Goal: Information Seeking & Learning: Understand process/instructions

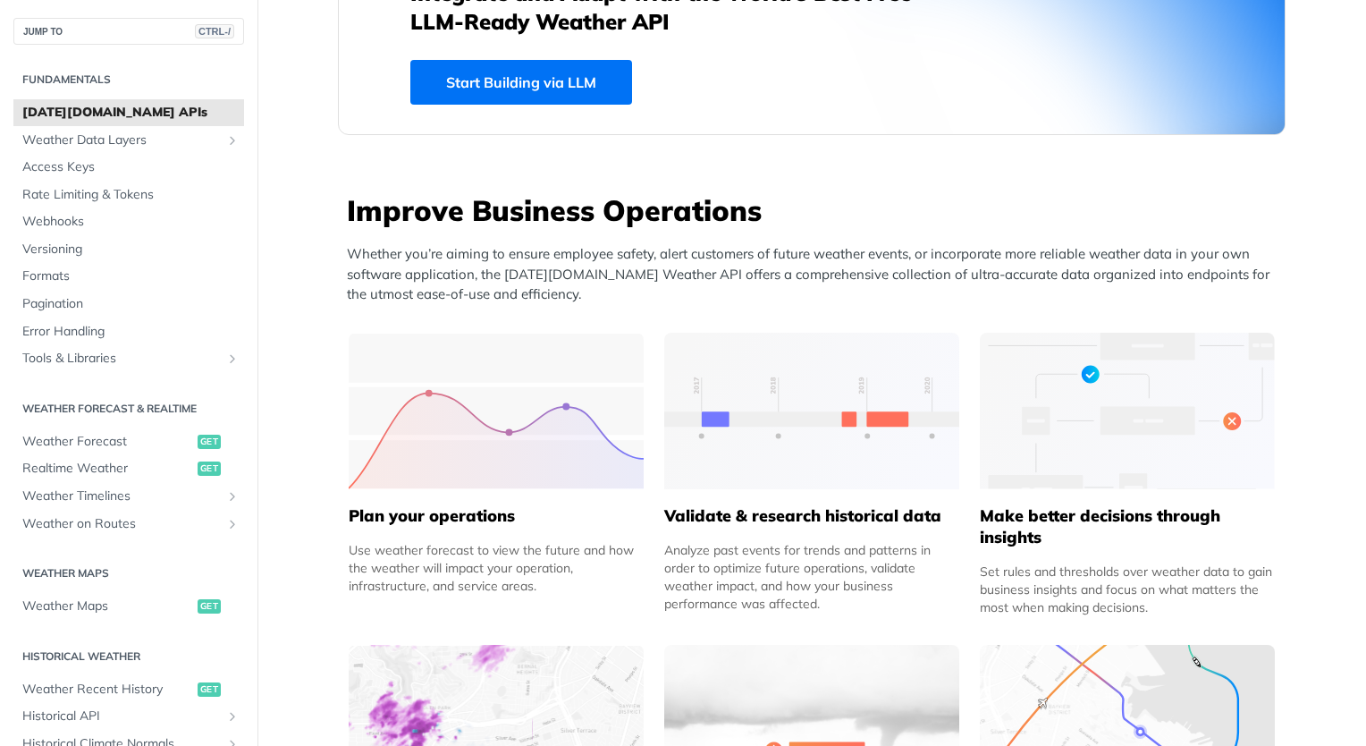
scroll to position [547, 0]
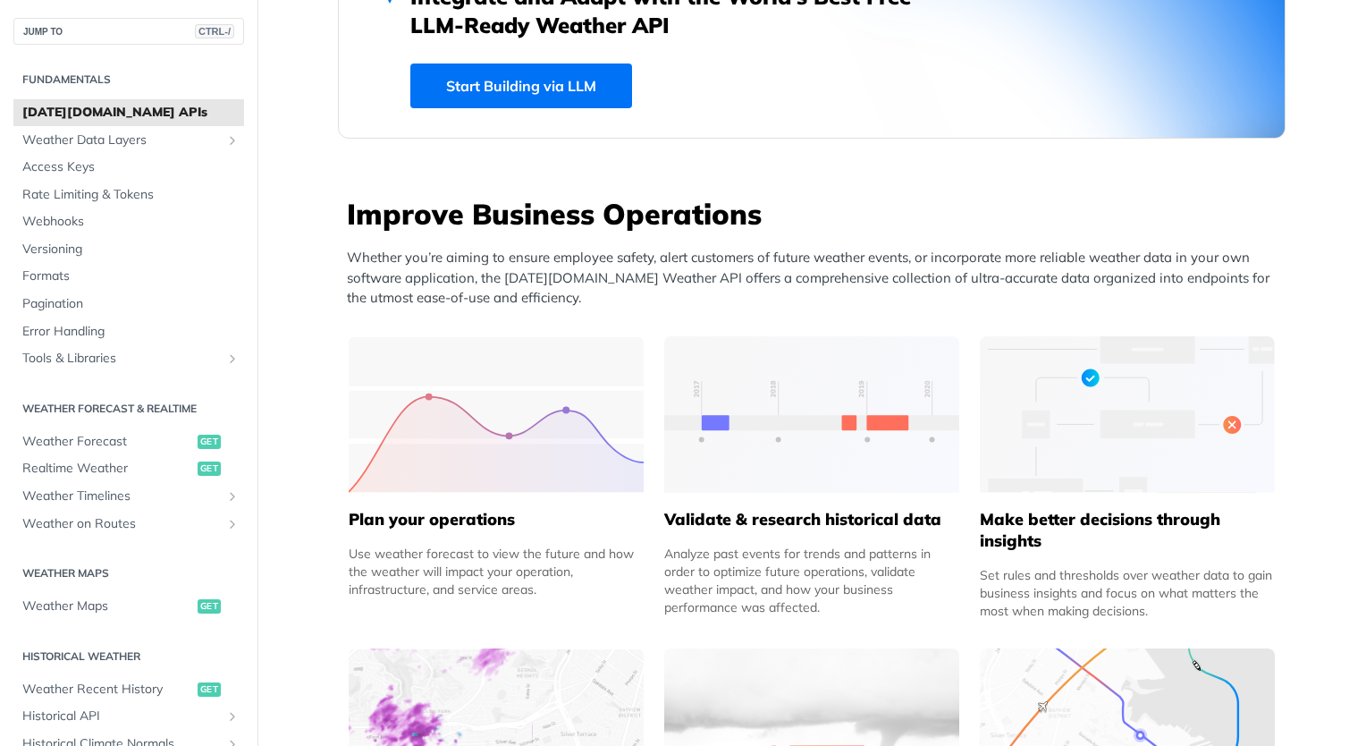
click at [509, 83] on link "Start Building via LLM" at bounding box center [521, 85] width 222 height 45
click at [65, 231] on link "Webhooks" at bounding box center [128, 221] width 231 height 27
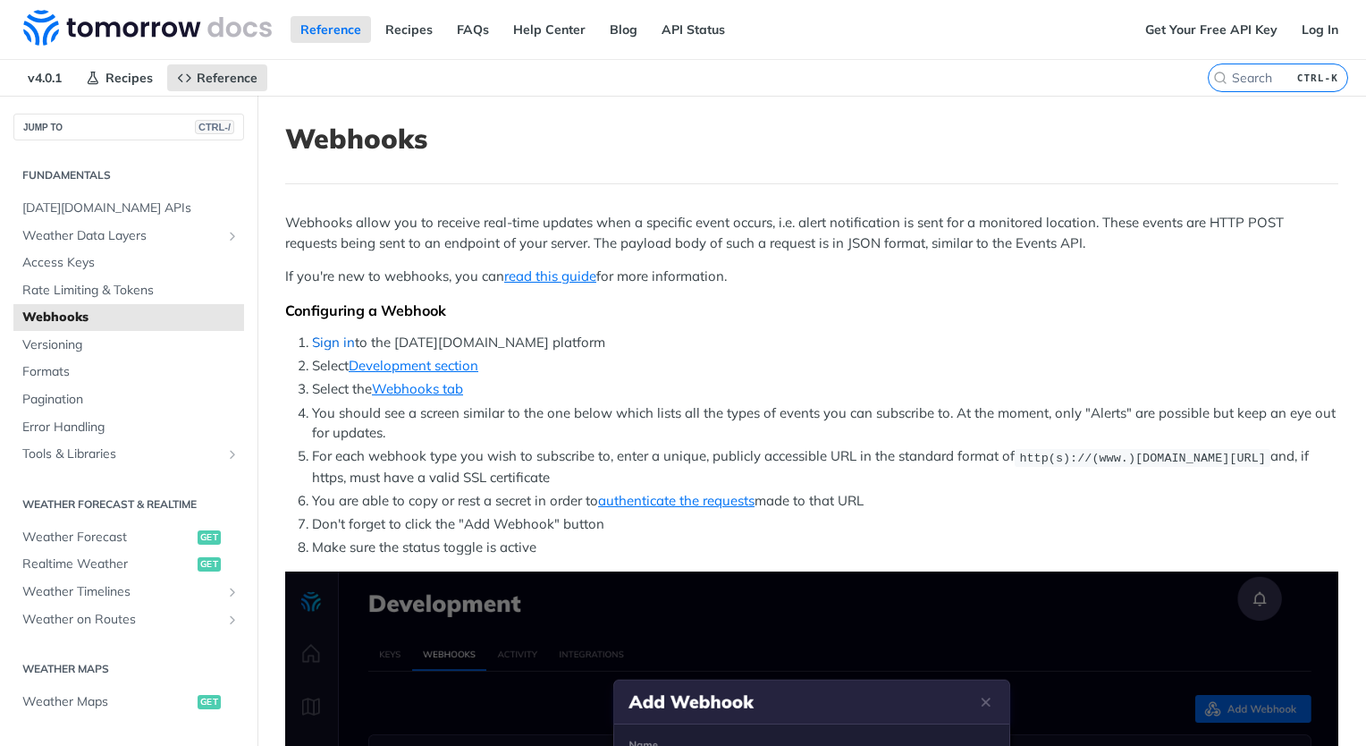
click at [338, 342] on link "Sign in" at bounding box center [333, 341] width 43 height 17
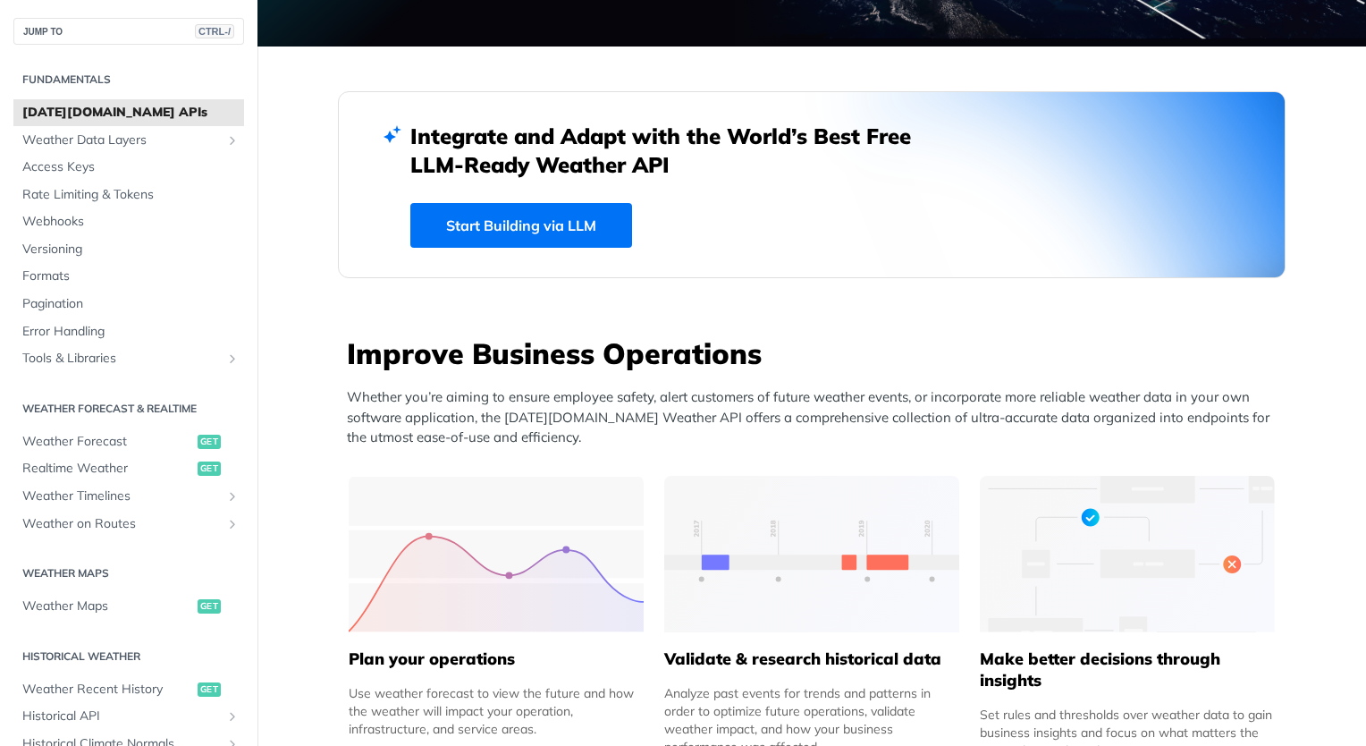
scroll to position [424, 0]
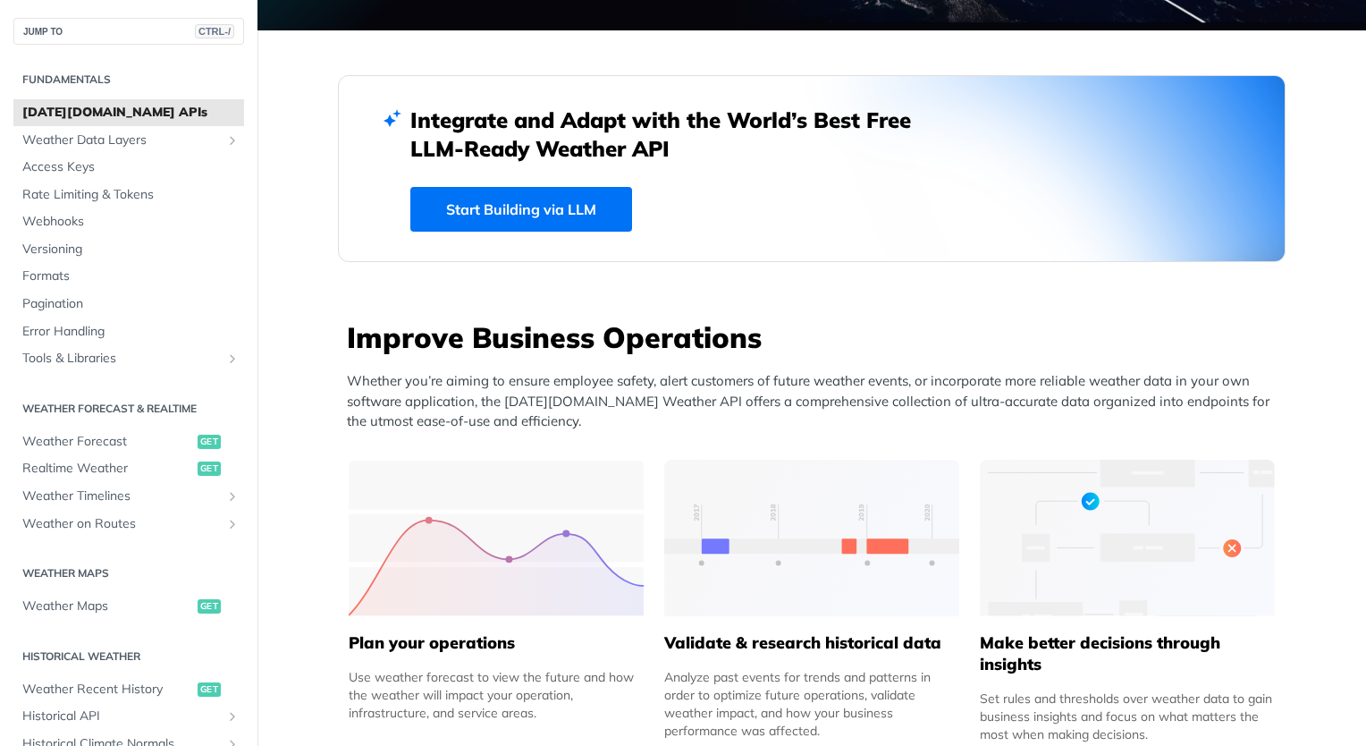
click at [565, 219] on link "Start Building via LLM" at bounding box center [521, 209] width 222 height 45
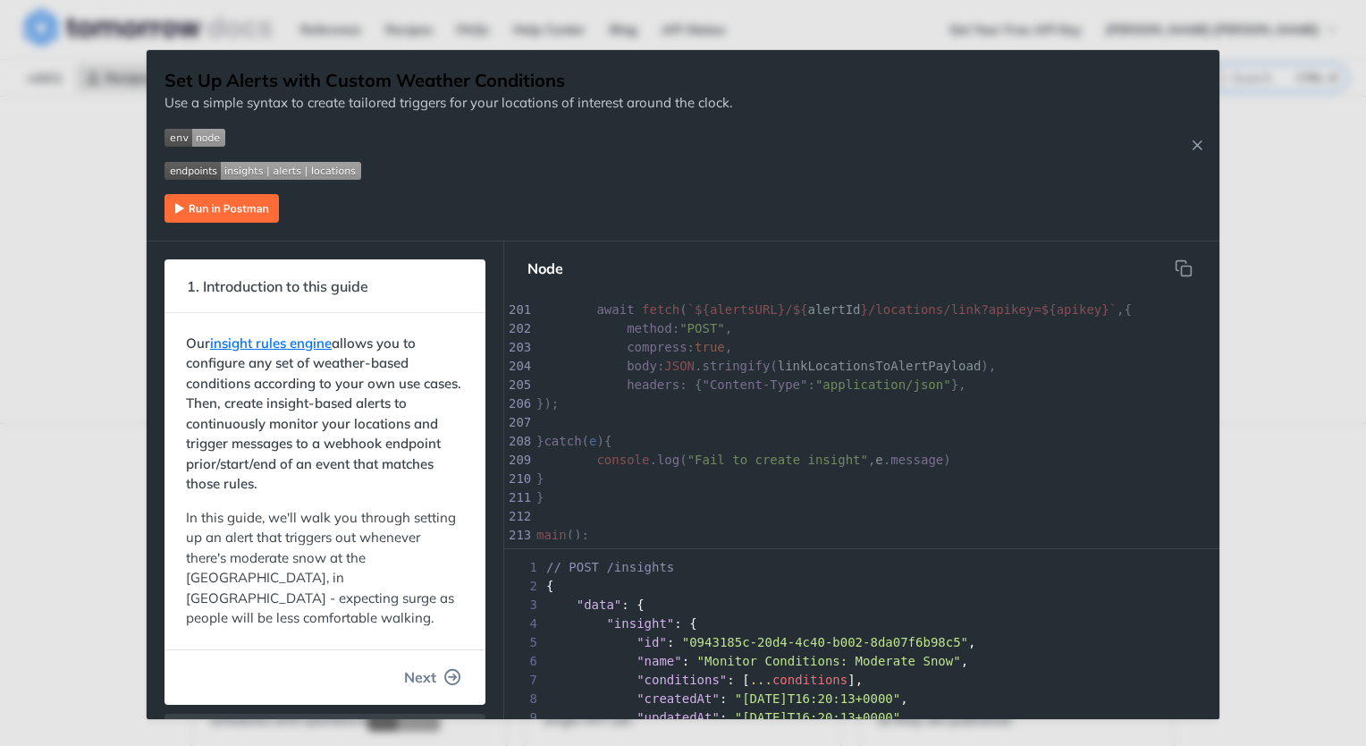
click at [445, 671] on icon "button" at bounding box center [453, 677] width 16 height 16
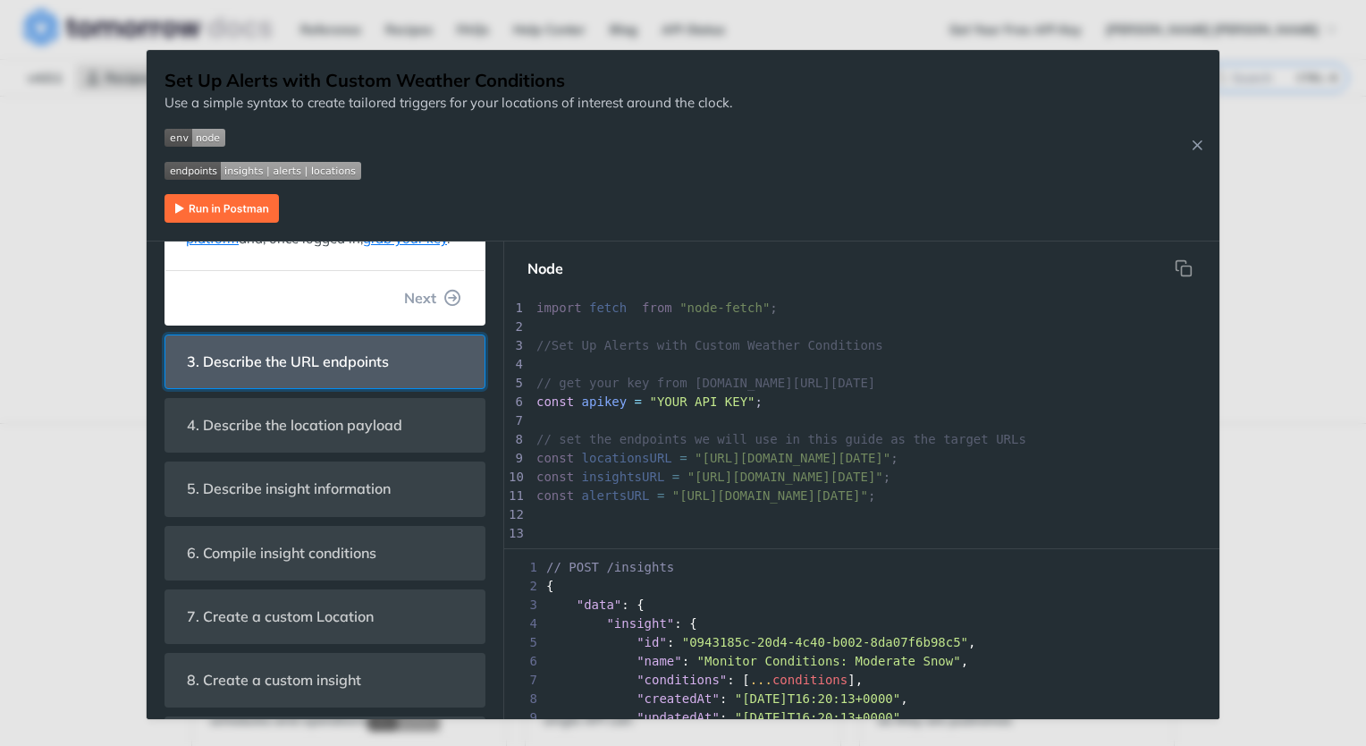
click at [426, 388] on header "3. Describe the URL endpoints" at bounding box center [324, 361] width 319 height 53
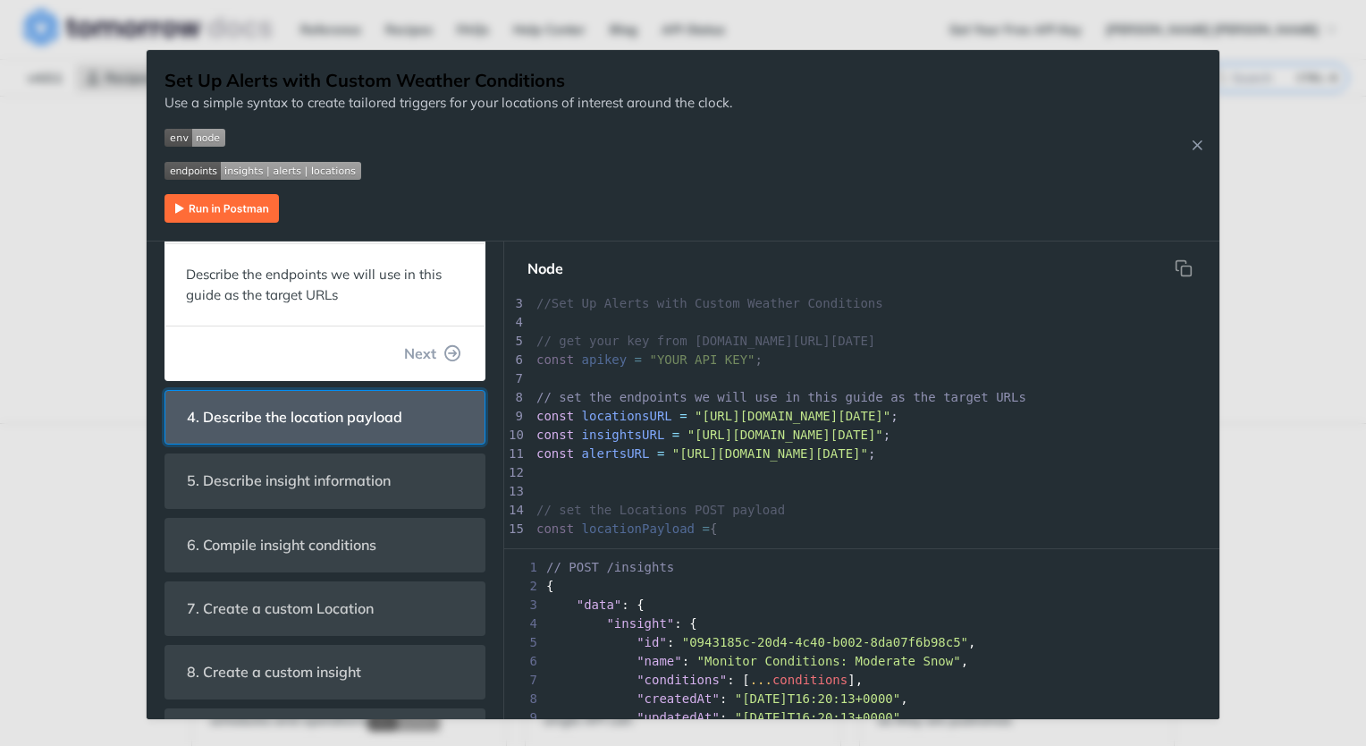
click at [425, 398] on header "4. Describe the location payload" at bounding box center [324, 417] width 319 height 53
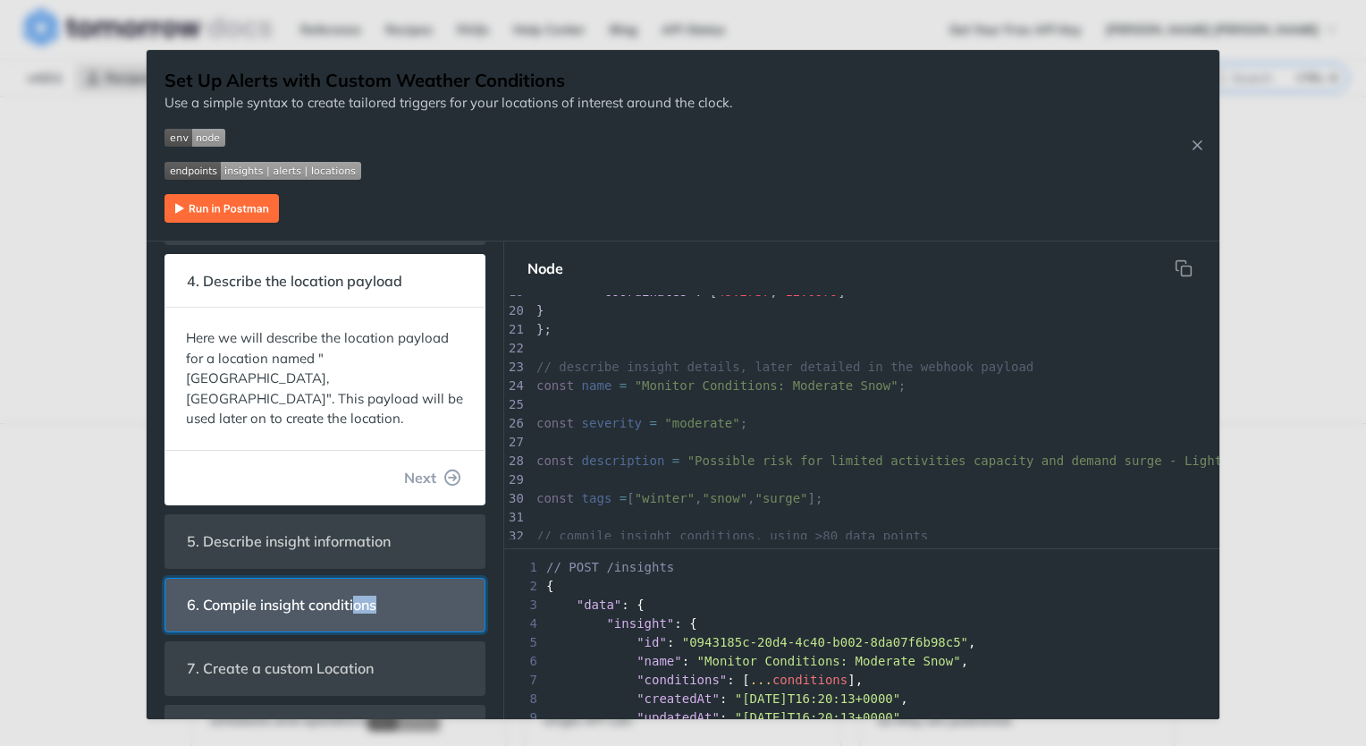
drag, startPoint x: 353, startPoint y: 580, endPoint x: 434, endPoint y: 576, distance: 80.6
click at [434, 578] on header "6. Compile insight conditions" at bounding box center [324, 604] width 319 height 53
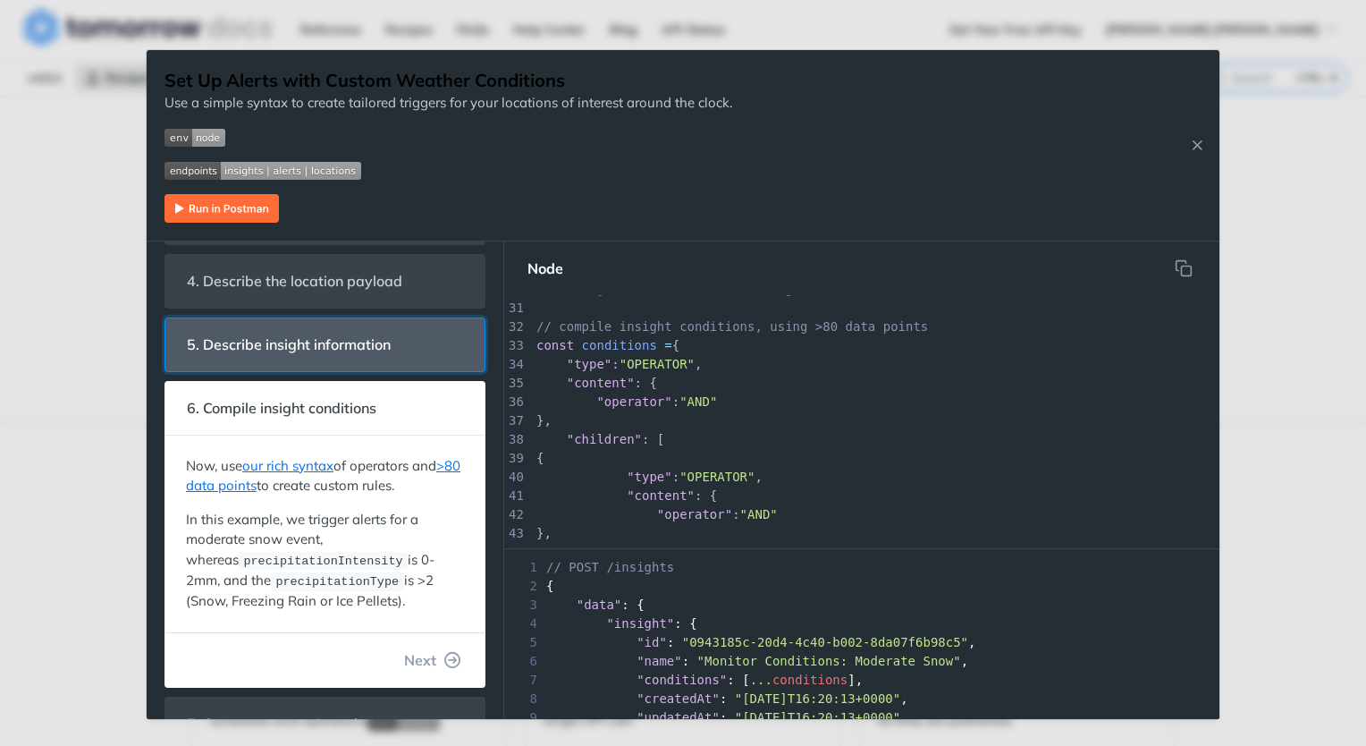
drag, startPoint x: 434, startPoint y: 576, endPoint x: 401, endPoint y: 356, distance: 222.3
click at [401, 356] on span "5. Describe insight information" at bounding box center [288, 344] width 229 height 35
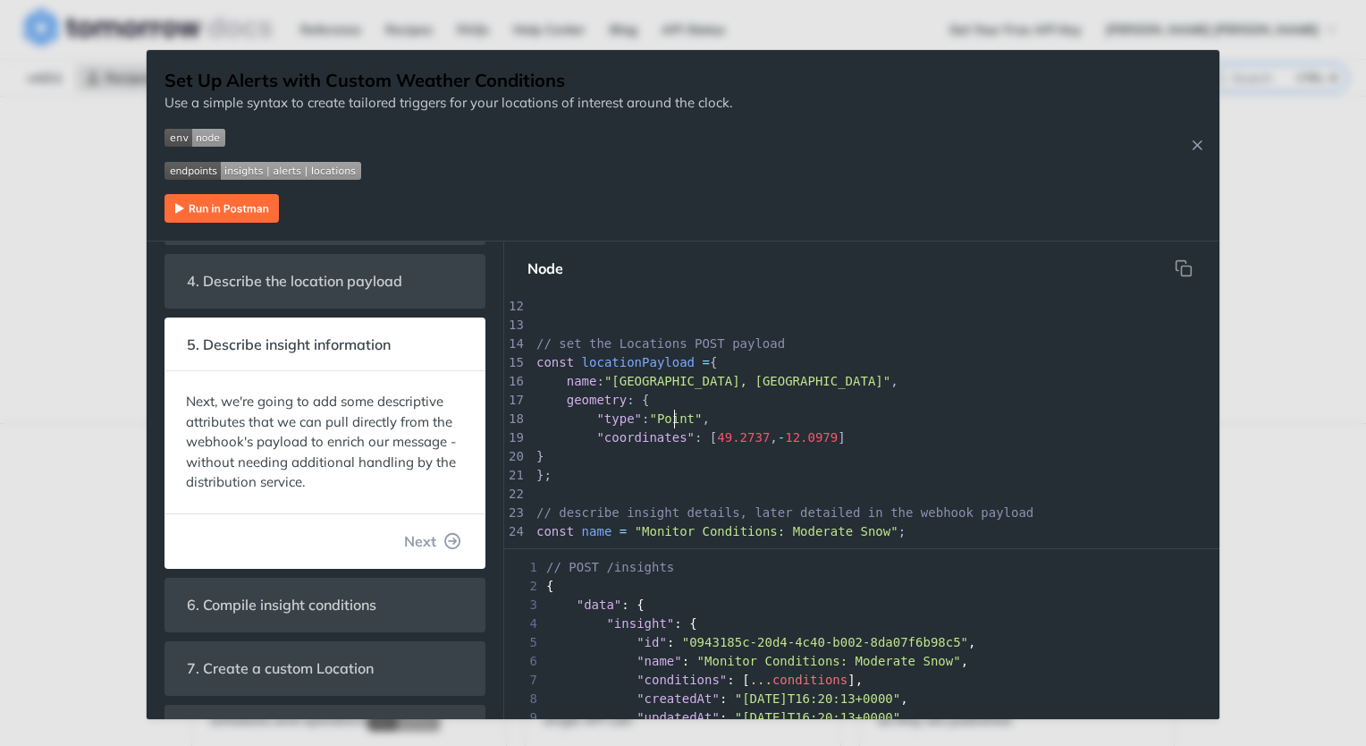
click at [673, 424] on span ""Point"" at bounding box center [675, 418] width 53 height 14
type textarea "Point"
click at [673, 424] on div "x main (); 1 import fetch from "node-fetch" ; 2 ​ 3 //Set Up Alerts with Custom…" at bounding box center [876, 484] width 687 height 789
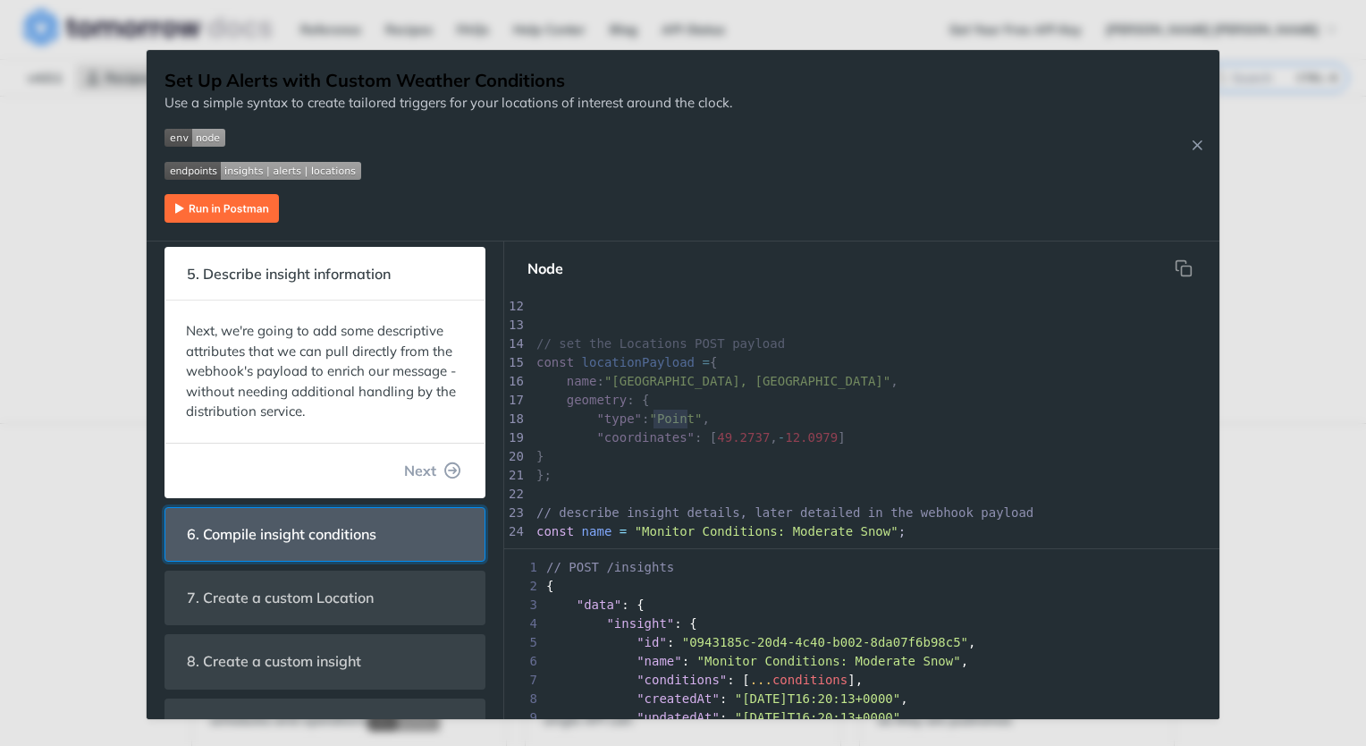
click at [419, 508] on header "6. Compile insight conditions" at bounding box center [324, 534] width 319 height 53
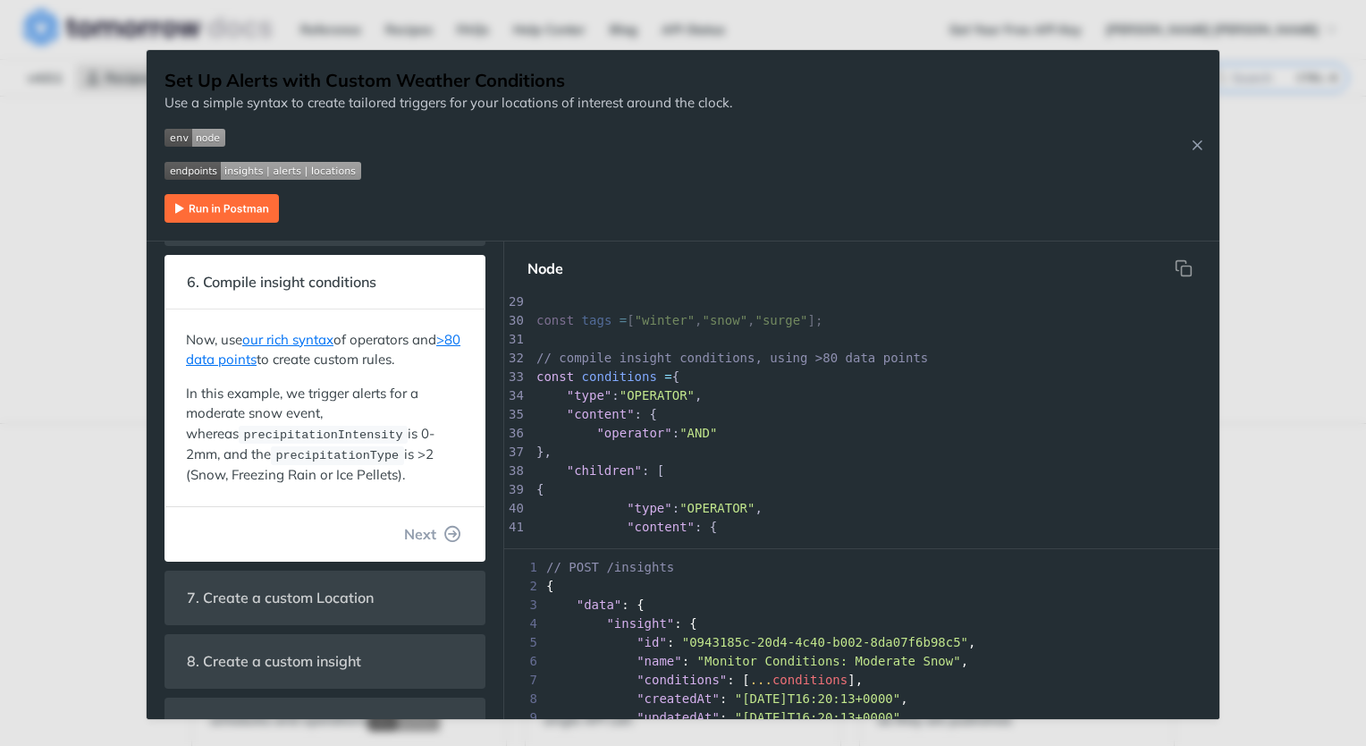
click at [595, 322] on span "tags" at bounding box center [597, 320] width 30 height 14
type textarea "tags"
click at [595, 322] on div "x main (); 23 // describe insight details, later detailed in the webhook payloa…" at bounding box center [876, 527] width 687 height 695
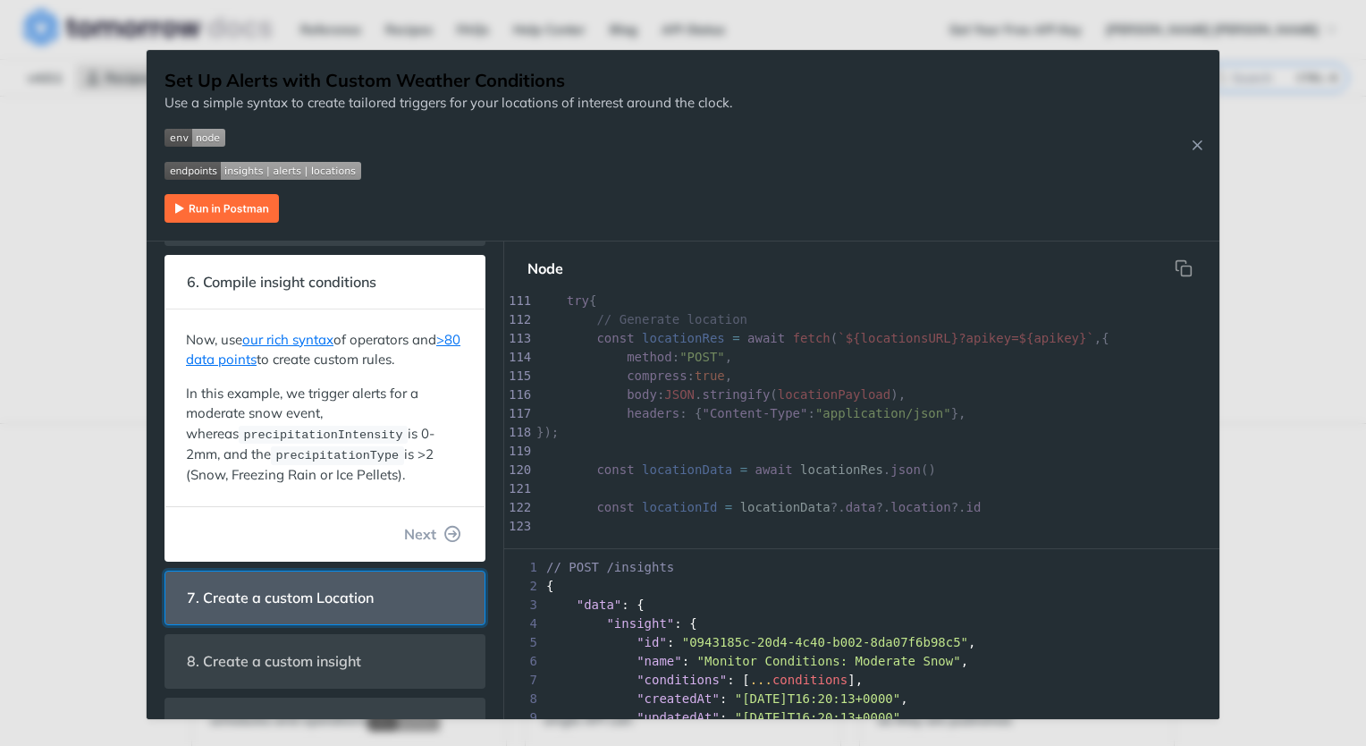
click at [355, 591] on span "7. Create a custom Location" at bounding box center [280, 597] width 212 height 35
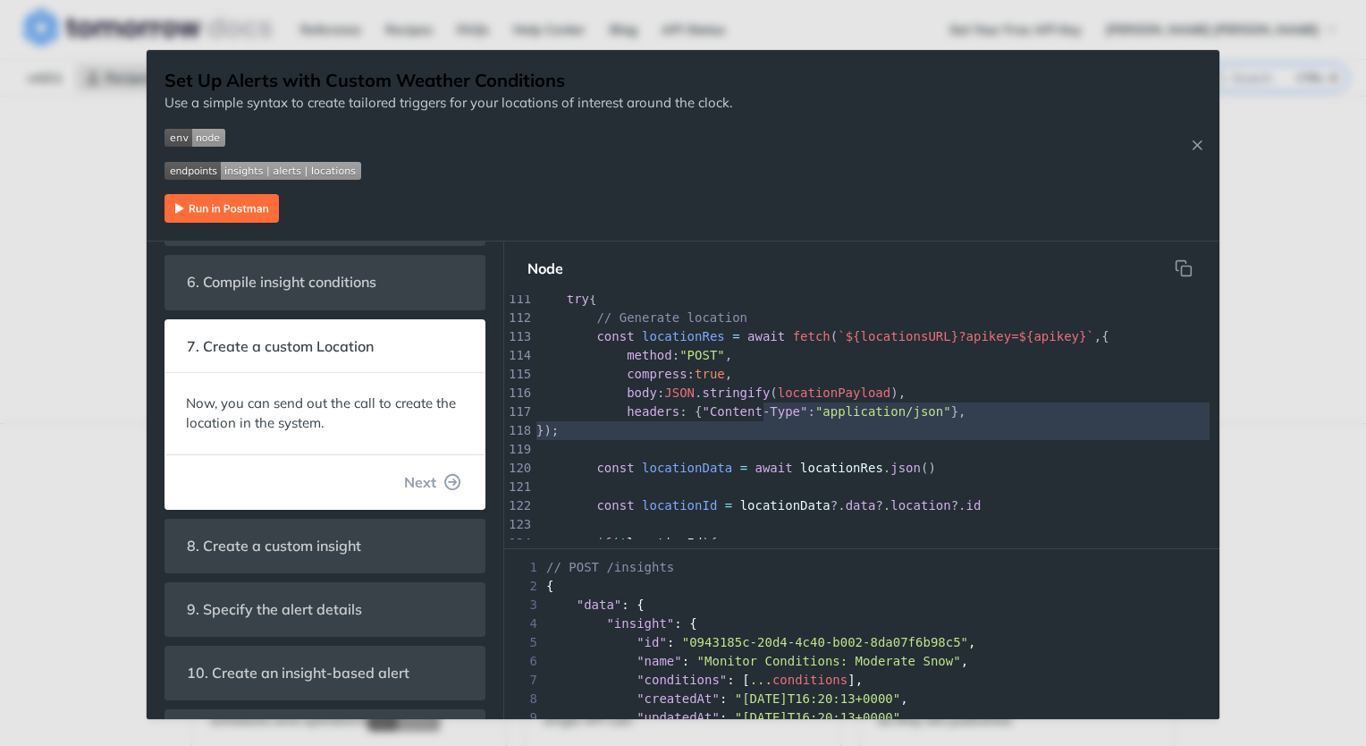
type textarea "ype": "application/json" }, }); const locationData = await locationRes.json() c…"
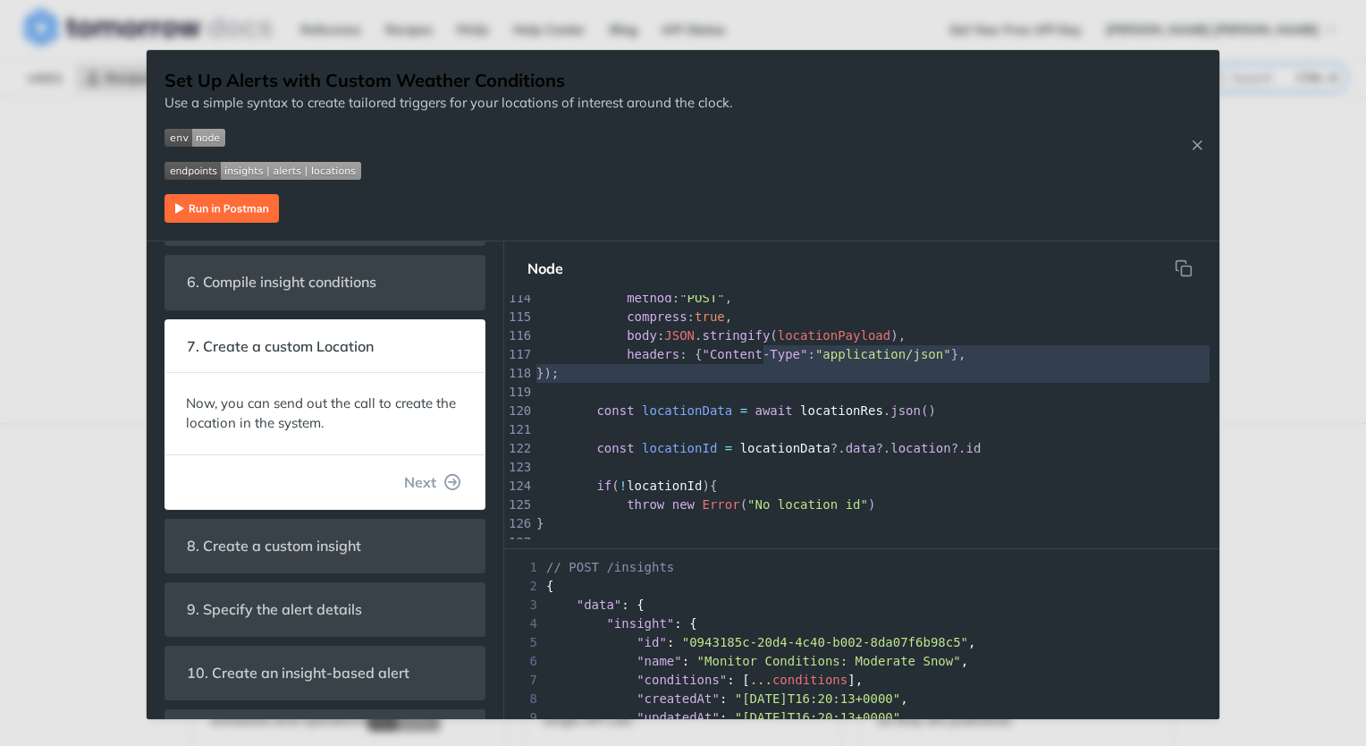
drag, startPoint x: 763, startPoint y: 418, endPoint x: 444, endPoint y: 507, distance: 330.6
click at [444, 507] on div "1. Introduction to this guide Our insight rules engine allows you to configure …" at bounding box center [683, 480] width 1073 height 478
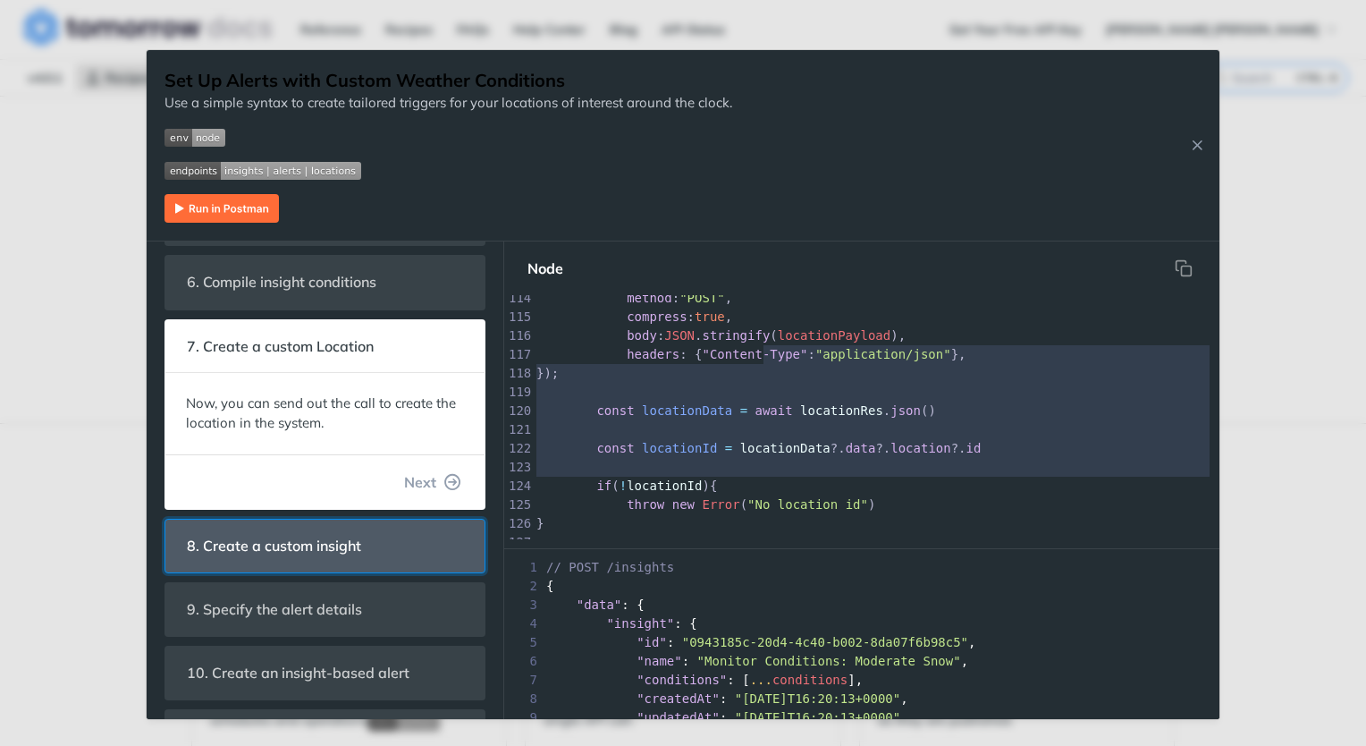
click at [404, 544] on header "8. Create a custom insight" at bounding box center [324, 545] width 319 height 53
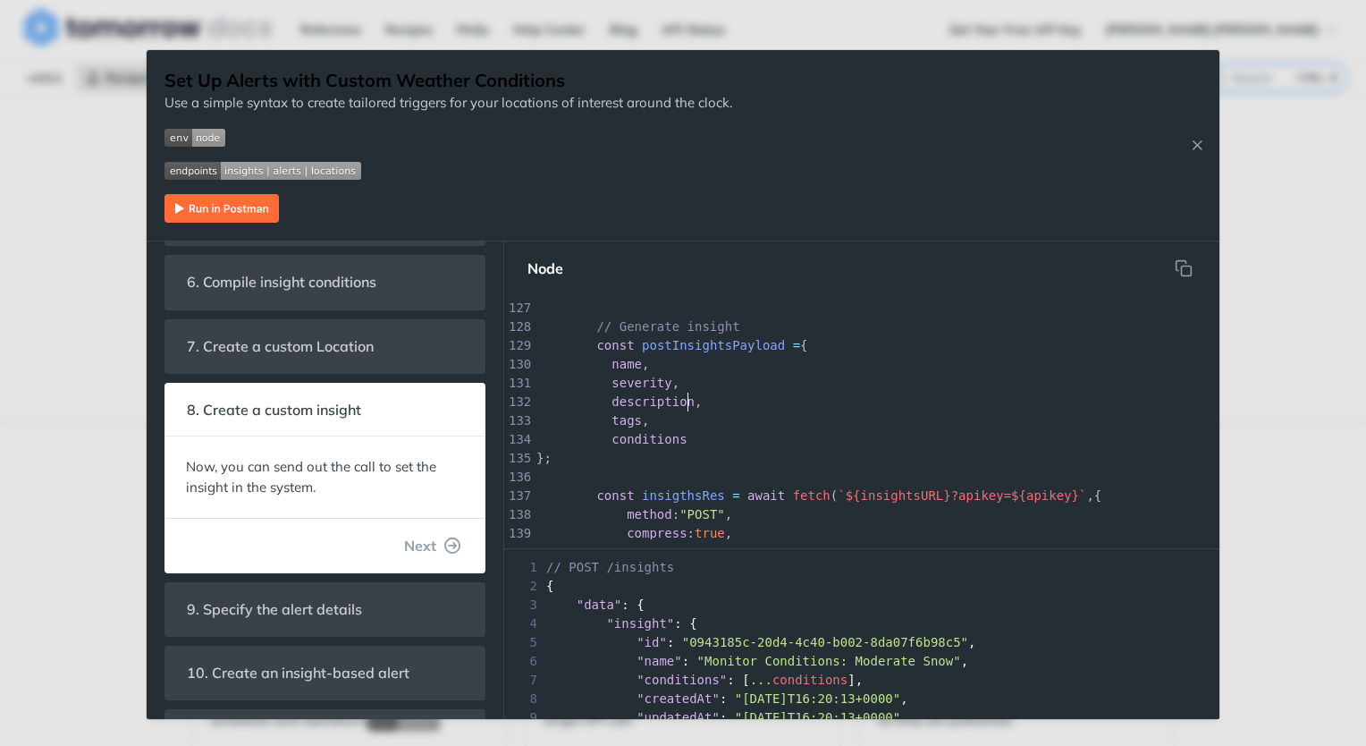
click at [750, 406] on pre "description ," at bounding box center [876, 401] width 687 height 19
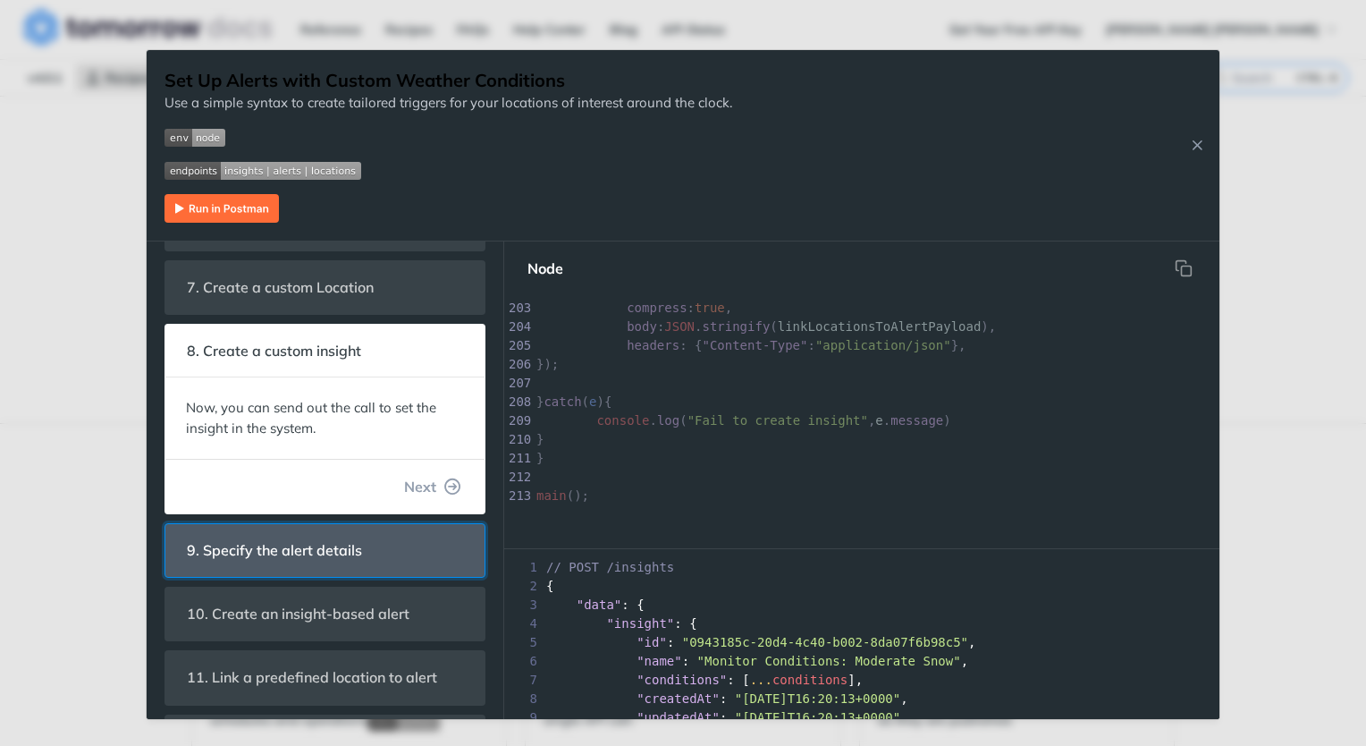
click at [426, 560] on header "9. Specify the alert details" at bounding box center [324, 550] width 319 height 53
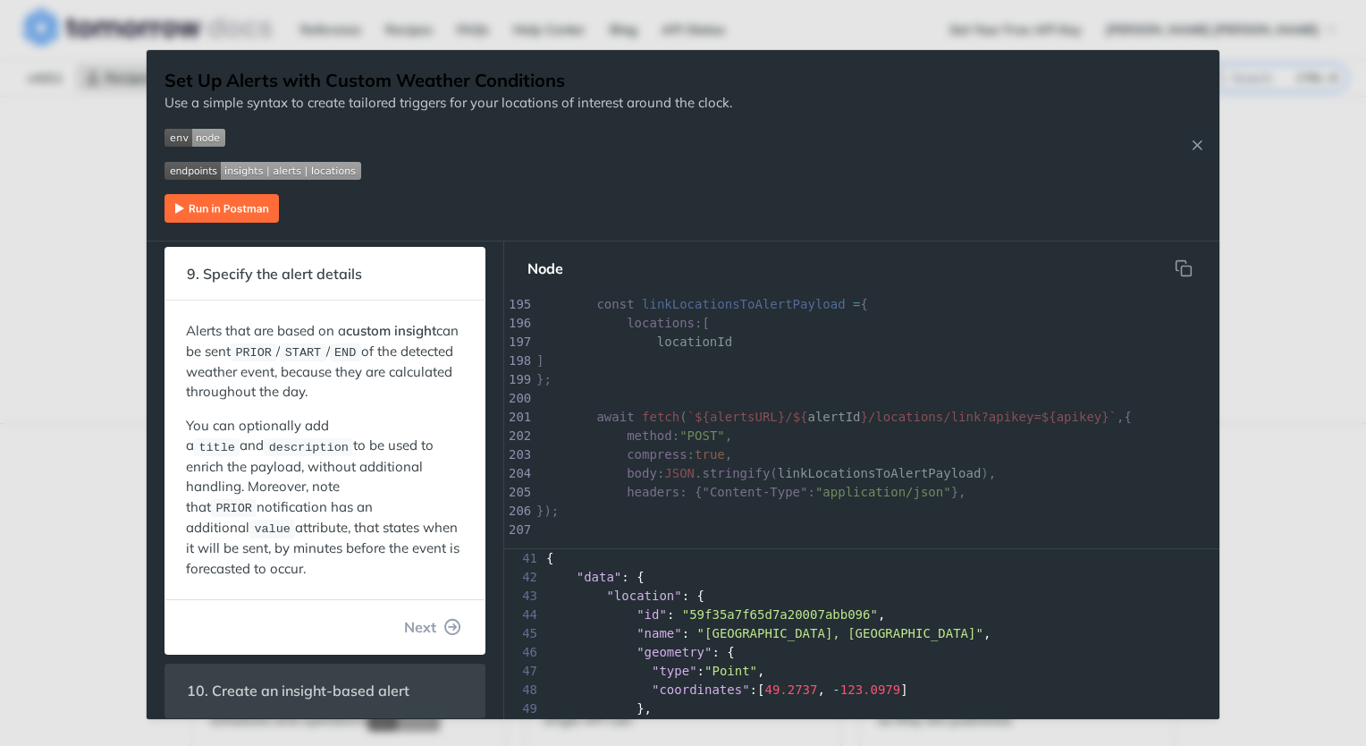
click at [224, 213] on img "Expand image" at bounding box center [222, 208] width 114 height 29
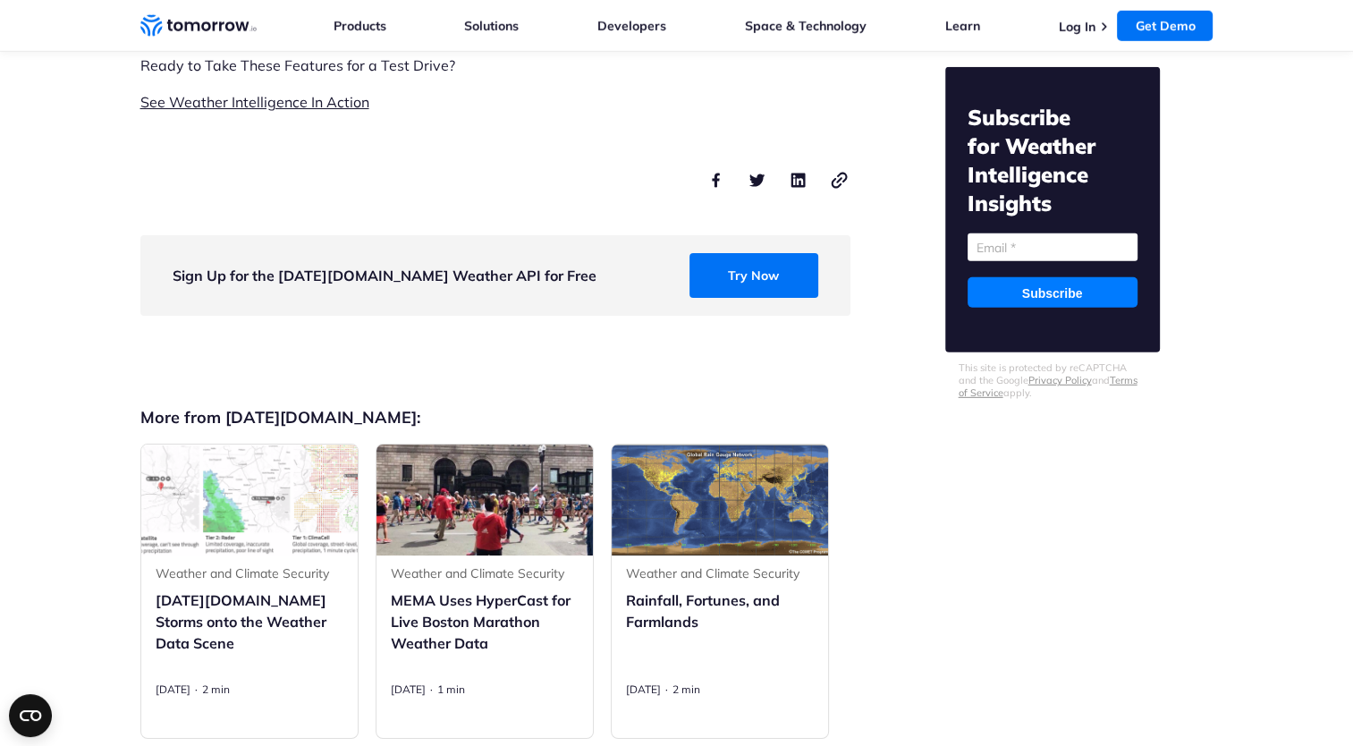
scroll to position [5059, 0]
